Goal: Book appointment/travel/reservation

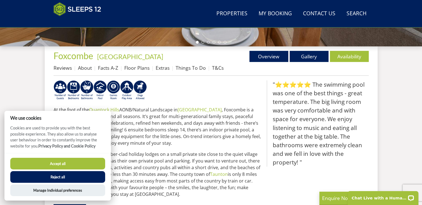
drag, startPoint x: 226, startPoint y: 94, endPoint x: 223, endPoint y: 98, distance: 5.8
click at [225, 97] on p at bounding box center [158, 91] width 209 height 22
click at [51, 176] on button "Reject all" at bounding box center [57, 177] width 95 height 12
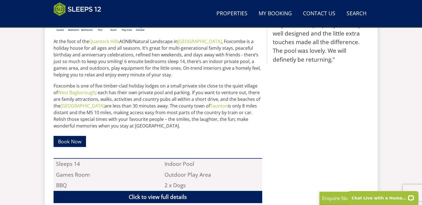
scroll to position [300, 0]
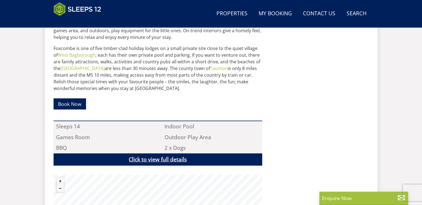
click at [163, 161] on link "Click to view full details" at bounding box center [158, 159] width 209 height 12
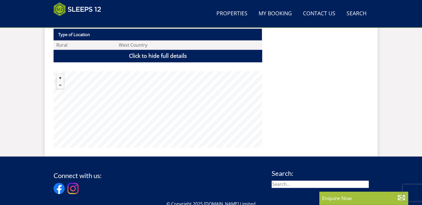
scroll to position [800, 0]
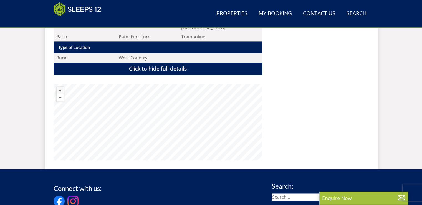
click at [59, 94] on button "Zoom out" at bounding box center [60, 97] width 7 height 7
click at [61, 94] on button "Zoom out" at bounding box center [60, 97] width 7 height 7
click at [59, 94] on button "Zoom out" at bounding box center [60, 97] width 7 height 7
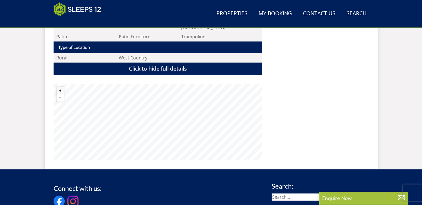
click at [59, 94] on button "Zoom out" at bounding box center [60, 97] width 7 height 7
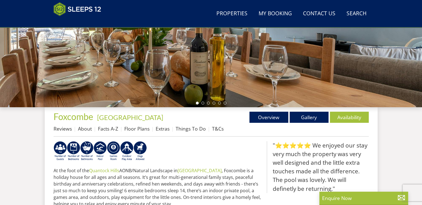
scroll to position [0, 0]
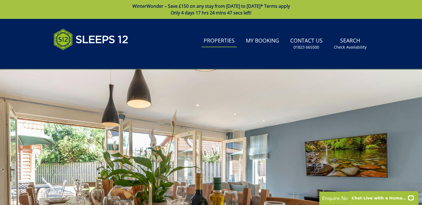
click at [217, 41] on link "Properties" at bounding box center [219, 41] width 36 height 12
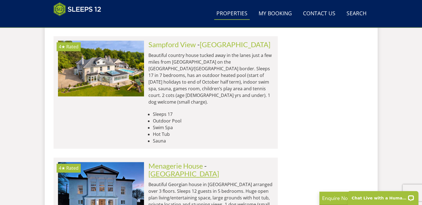
scroll to position [719, 0]
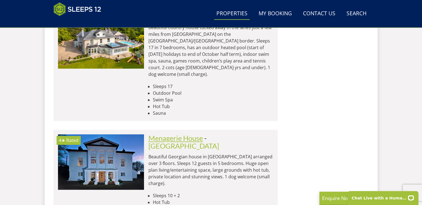
click at [188, 134] on link "Menagerie House" at bounding box center [175, 138] width 54 height 8
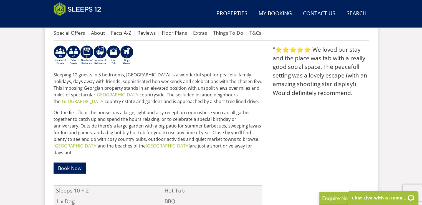
scroll to position [162, 0]
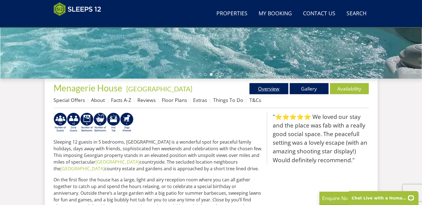
click at [272, 88] on link "Overview" at bounding box center [269, 88] width 39 height 11
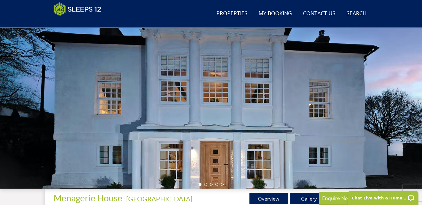
scroll to position [0, 0]
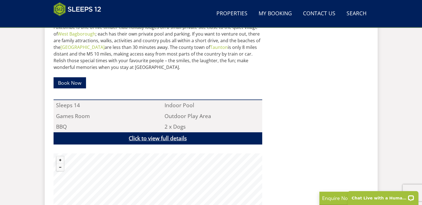
scroll to position [339, 0]
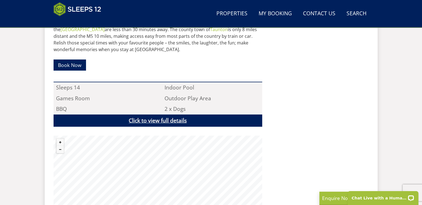
click at [165, 115] on link "Click to view full details" at bounding box center [158, 120] width 209 height 12
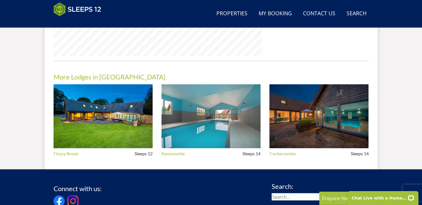
scroll to position [894, 0]
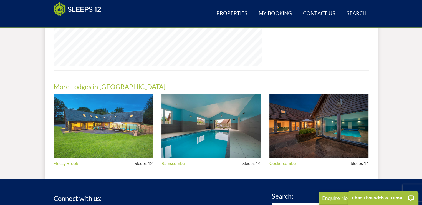
click at [107, 144] on img at bounding box center [103, 126] width 99 height 64
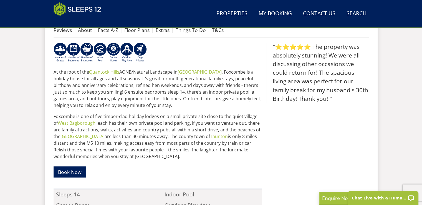
scroll to position [283, 0]
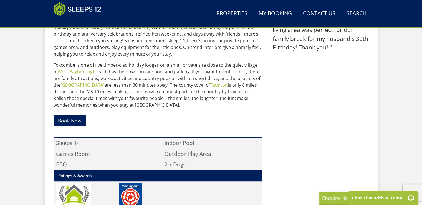
click at [69, 71] on link "West Bagborough" at bounding box center [77, 72] width 38 height 6
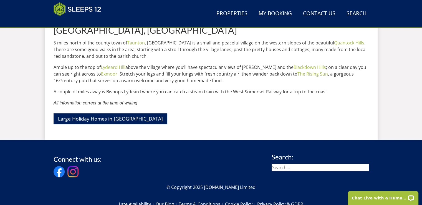
scroll to position [192, 0]
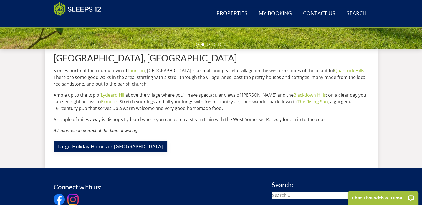
click at [104, 145] on link "Large Holiday Homes in Somerset" at bounding box center [111, 146] width 114 height 11
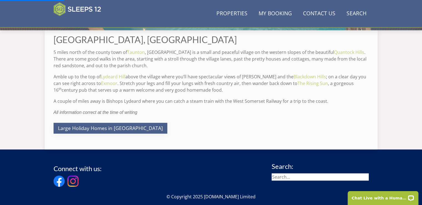
scroll to position [220, 0]
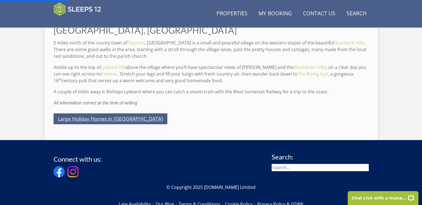
click at [108, 118] on link "Large Holiday Homes in Somerset" at bounding box center [111, 118] width 114 height 11
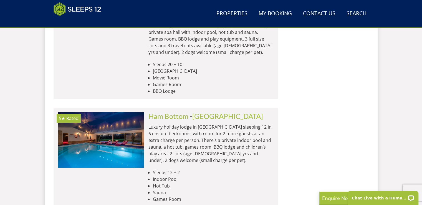
scroll to position [2026, 0]
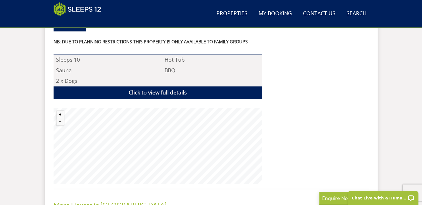
scroll to position [443, 0]
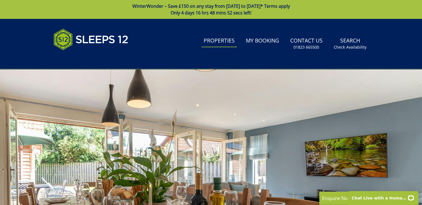
click at [222, 41] on link "Properties" at bounding box center [219, 41] width 36 height 12
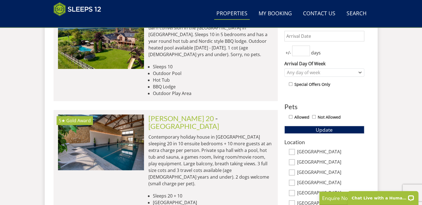
scroll to position [222, 0]
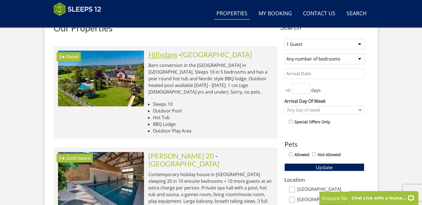
click at [167, 57] on link "Hillydays" at bounding box center [162, 54] width 29 height 8
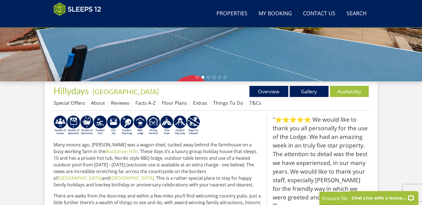
scroll to position [138, 0]
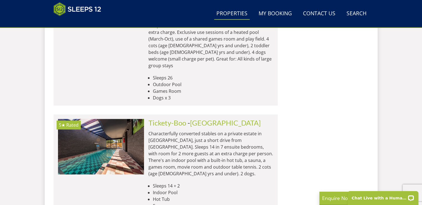
scroll to position [2165, 0]
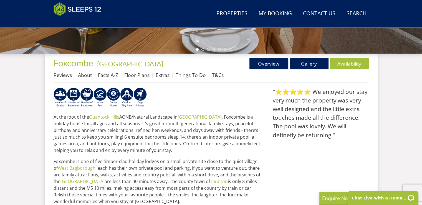
scroll to position [227, 0]
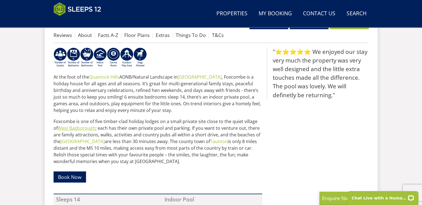
click at [79, 128] on link "West Bagborough" at bounding box center [77, 128] width 38 height 6
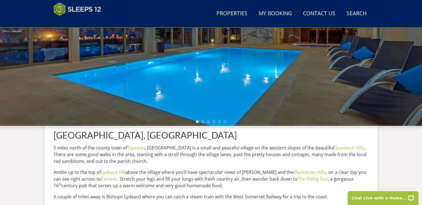
scroll to position [139, 0]
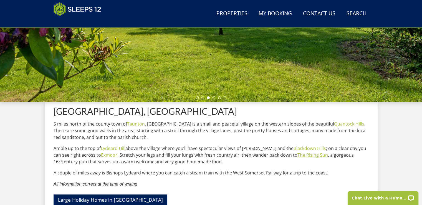
click at [303, 156] on link "The Rising Sun" at bounding box center [313, 155] width 31 height 6
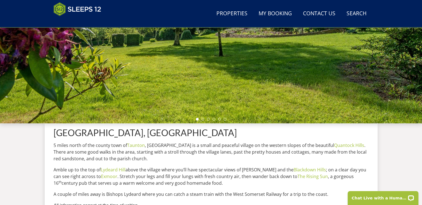
scroll to position [118, 0]
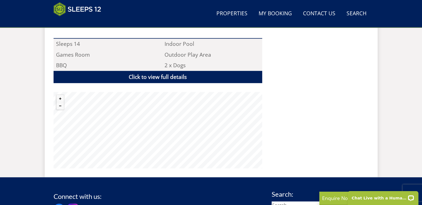
scroll to position [310, 0]
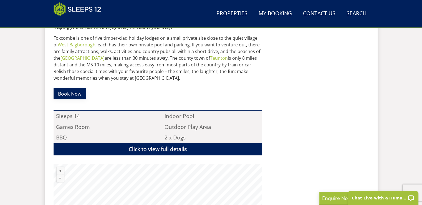
click at [66, 94] on link "Book Now" at bounding box center [70, 93] width 32 height 11
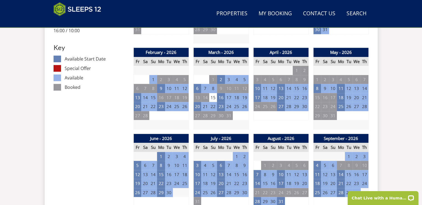
scroll to position [361, 0]
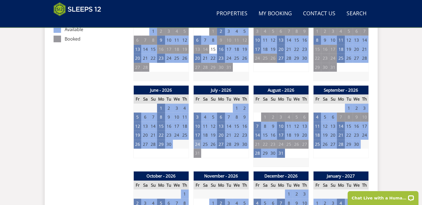
click at [197, 143] on td "24" at bounding box center [197, 144] width 8 height 9
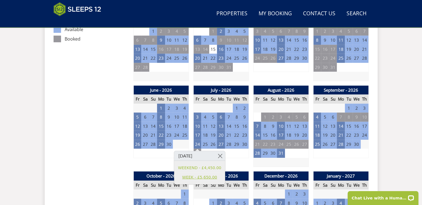
click at [205, 178] on link "WEEK - £5,650.00" at bounding box center [199, 177] width 43 height 6
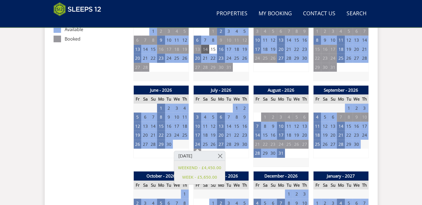
scroll to position [305, 0]
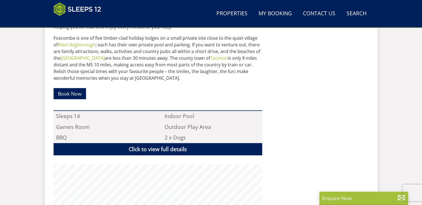
scroll to position [61, 0]
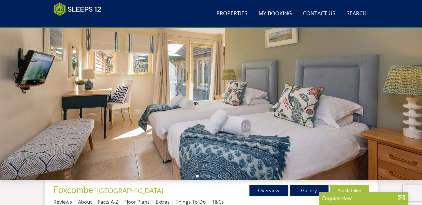
click at [274, 189] on link "Overview" at bounding box center [269, 190] width 39 height 11
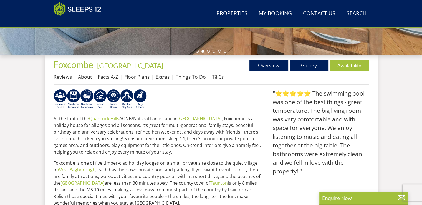
scroll to position [149, 0]
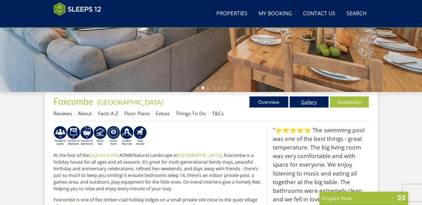
click at [304, 101] on link "Gallery" at bounding box center [309, 101] width 39 height 11
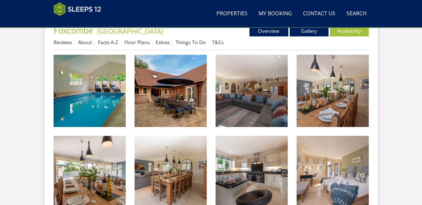
scroll to position [222, 0]
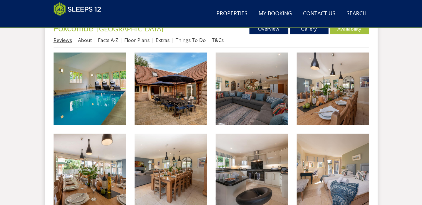
click at [67, 40] on link "Reviews" at bounding box center [63, 40] width 18 height 7
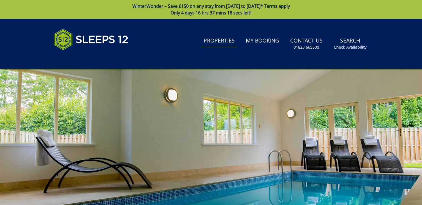
click at [221, 40] on link "Properties" at bounding box center [219, 41] width 36 height 12
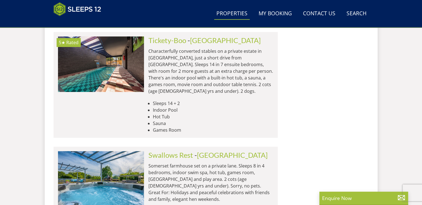
scroll to position [2303, 0]
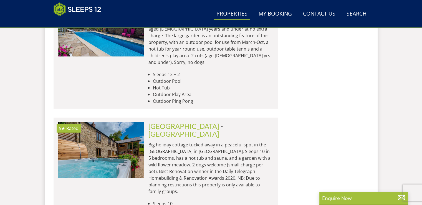
scroll to position [3246, 0]
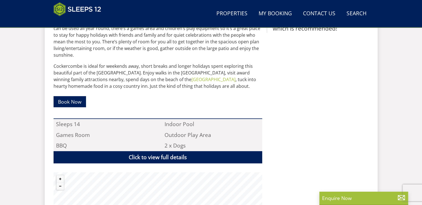
scroll to position [305, 0]
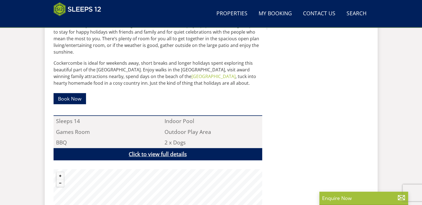
click at [152, 149] on link "Click to view full details" at bounding box center [158, 154] width 209 height 12
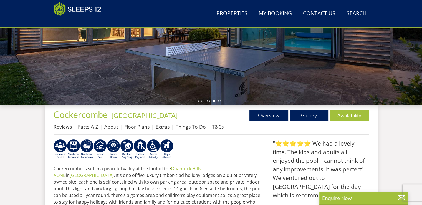
scroll to position [135, 0]
click at [138, 128] on link "Floor Plans" at bounding box center [136, 126] width 25 height 7
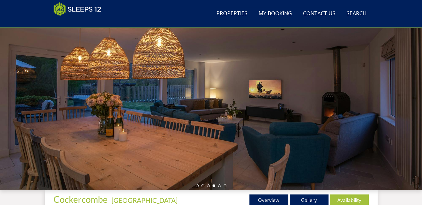
scroll to position [51, 0]
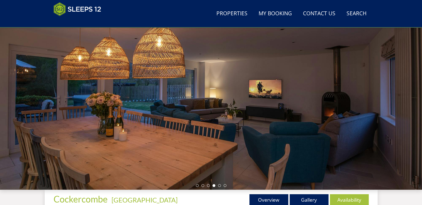
click at [365, 108] on div at bounding box center [211, 92] width 422 height 194
click at [274, 200] on link "Overview" at bounding box center [269, 199] width 39 height 11
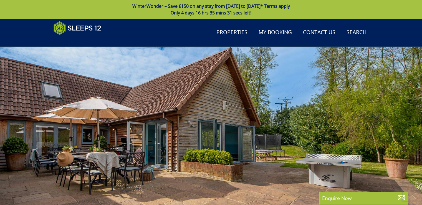
scroll to position [82, 0]
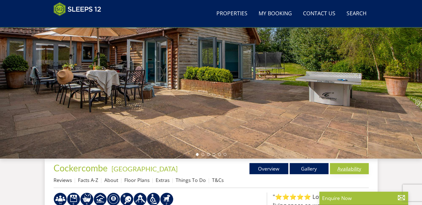
click at [342, 169] on link "Availability" at bounding box center [349, 168] width 39 height 11
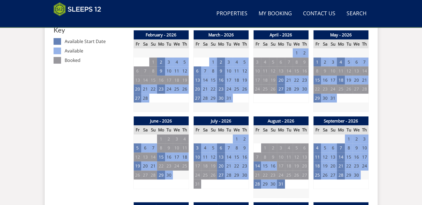
scroll to position [333, 0]
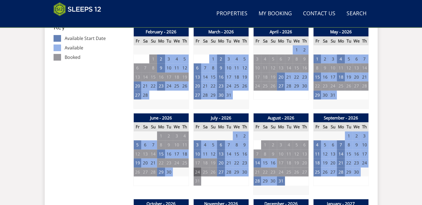
click at [199, 172] on td "24" at bounding box center [197, 171] width 8 height 9
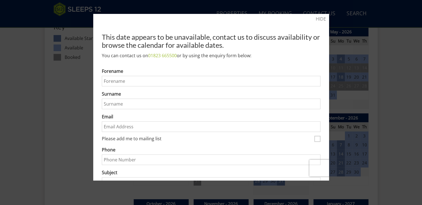
click at [394, 56] on div at bounding box center [211, 102] width 422 height 205
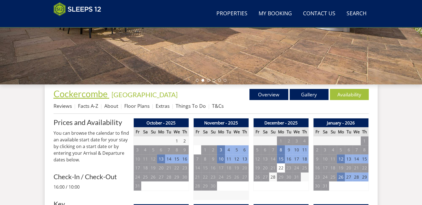
scroll to position [83, 0]
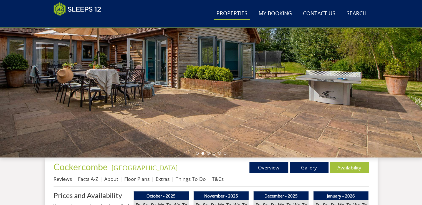
click at [231, 16] on link "Properties" at bounding box center [232, 13] width 36 height 12
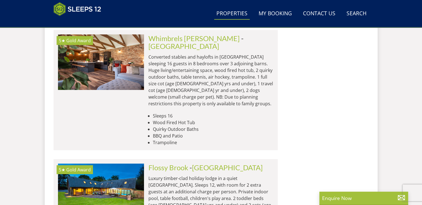
scroll to position [1731, 0]
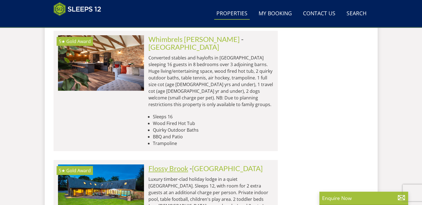
click at [177, 164] on link "Flossy Brook" at bounding box center [168, 168] width 40 height 8
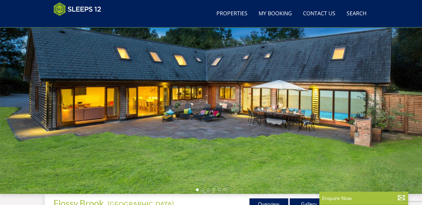
scroll to position [109, 0]
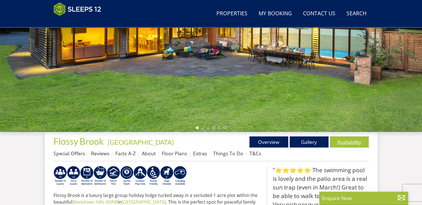
click at [347, 141] on link "Availability" at bounding box center [349, 141] width 39 height 11
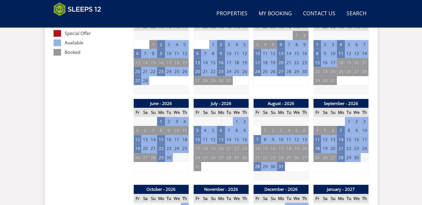
scroll to position [361, 0]
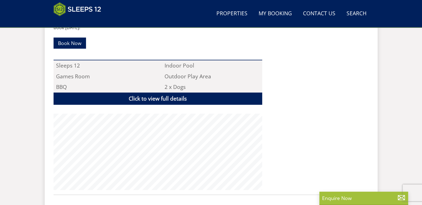
scroll to position [109, 0]
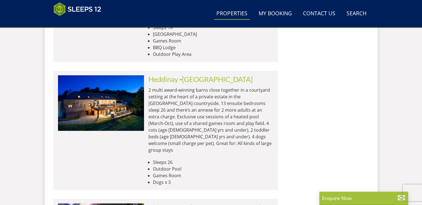
scroll to position [2286, 0]
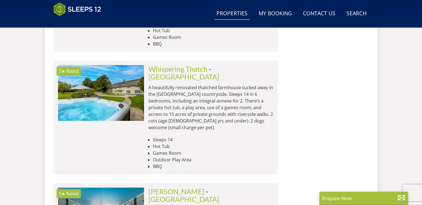
scroll to position [4589, 0]
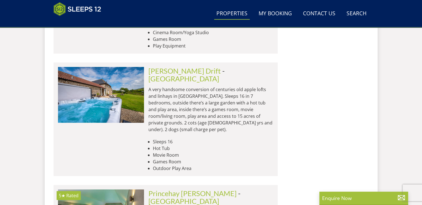
scroll to position [5949, 0]
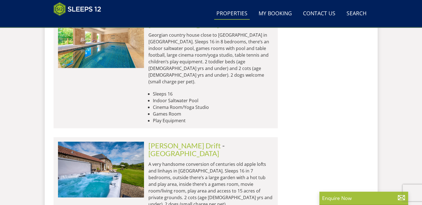
click at [228, 11] on link "Properties" at bounding box center [232, 13] width 36 height 12
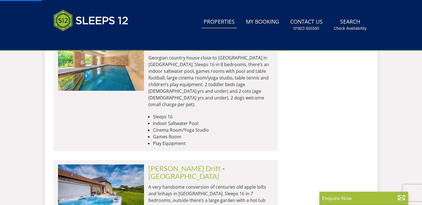
scroll to position [0, 0]
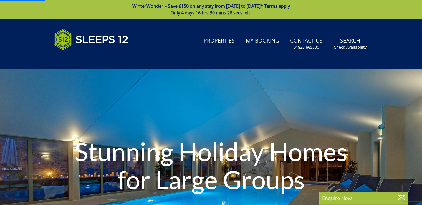
click at [346, 41] on link "Search Check Availability" at bounding box center [350, 44] width 37 height 18
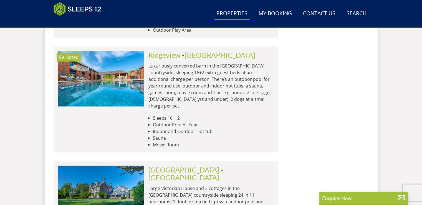
scroll to position [1188, 0]
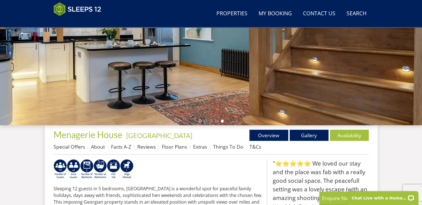
scroll to position [139, 0]
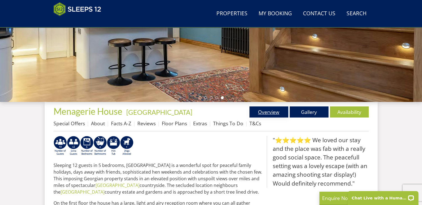
click at [265, 111] on link "Overview" at bounding box center [269, 111] width 39 height 11
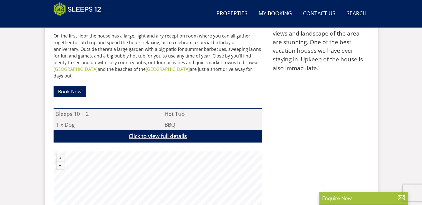
scroll to position [310, 0]
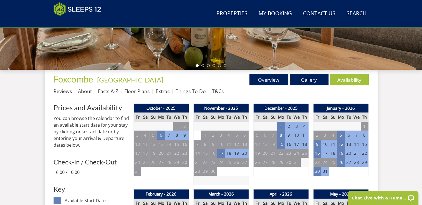
scroll to position [61, 0]
